Goal: Information Seeking & Learning: Learn about a topic

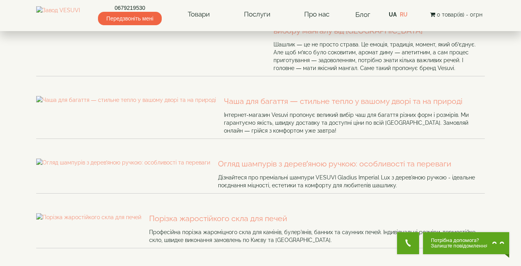
scroll to position [127, 0]
click at [224, 107] on link "Чаша для багаття — стильне тепло у вашому дворі та на природі" at bounding box center [354, 101] width 261 height 11
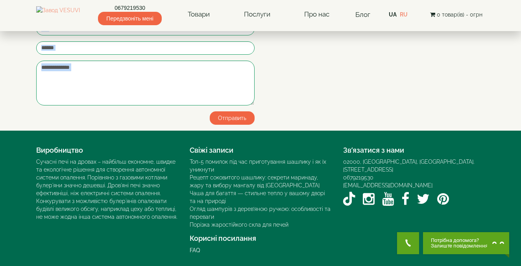
scroll to position [1195, 0]
drag, startPoint x: 36, startPoint y: 65, endPoint x: 223, endPoint y: 191, distance: 225.7
copy div "Чаша для багаття — стильне тепло у вашому дворі та на природі Чаша для багаття …"
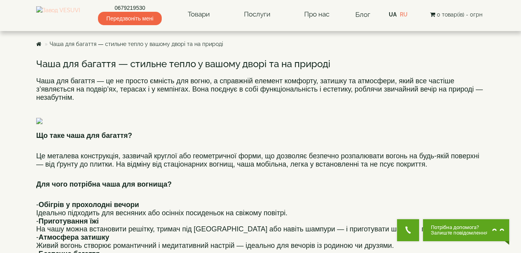
click at [72, 22] on img at bounding box center [58, 14] width 44 height 17
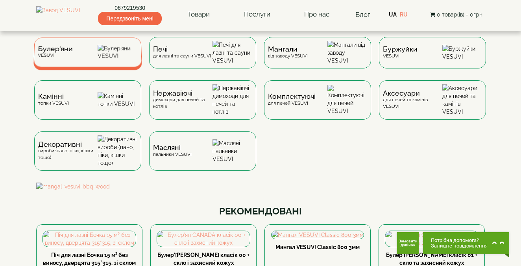
click at [116, 58] on img at bounding box center [118, 52] width 40 height 15
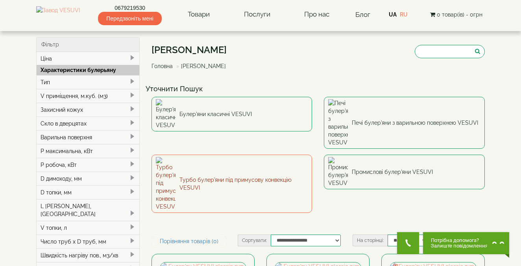
click at [291, 155] on link "Турбо булер'яни під примусову конвекцію VESUVI" at bounding box center [232, 184] width 161 height 58
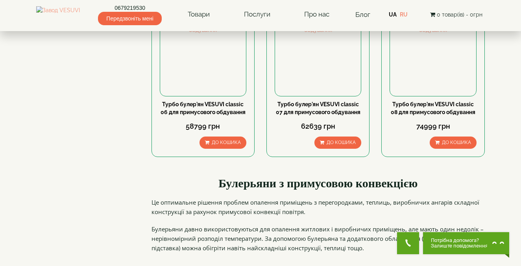
scroll to position [433, 0]
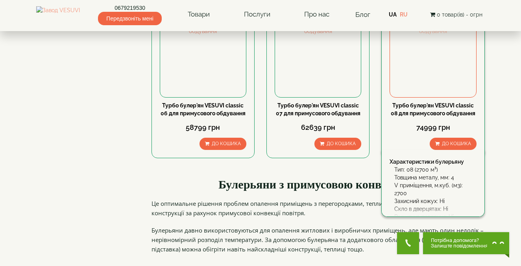
click at [443, 54] on img at bounding box center [433, 54] width 86 height 86
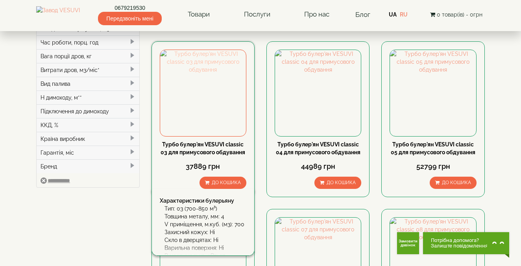
scroll to position [227, 0]
